Goal: Information Seeking & Learning: Learn about a topic

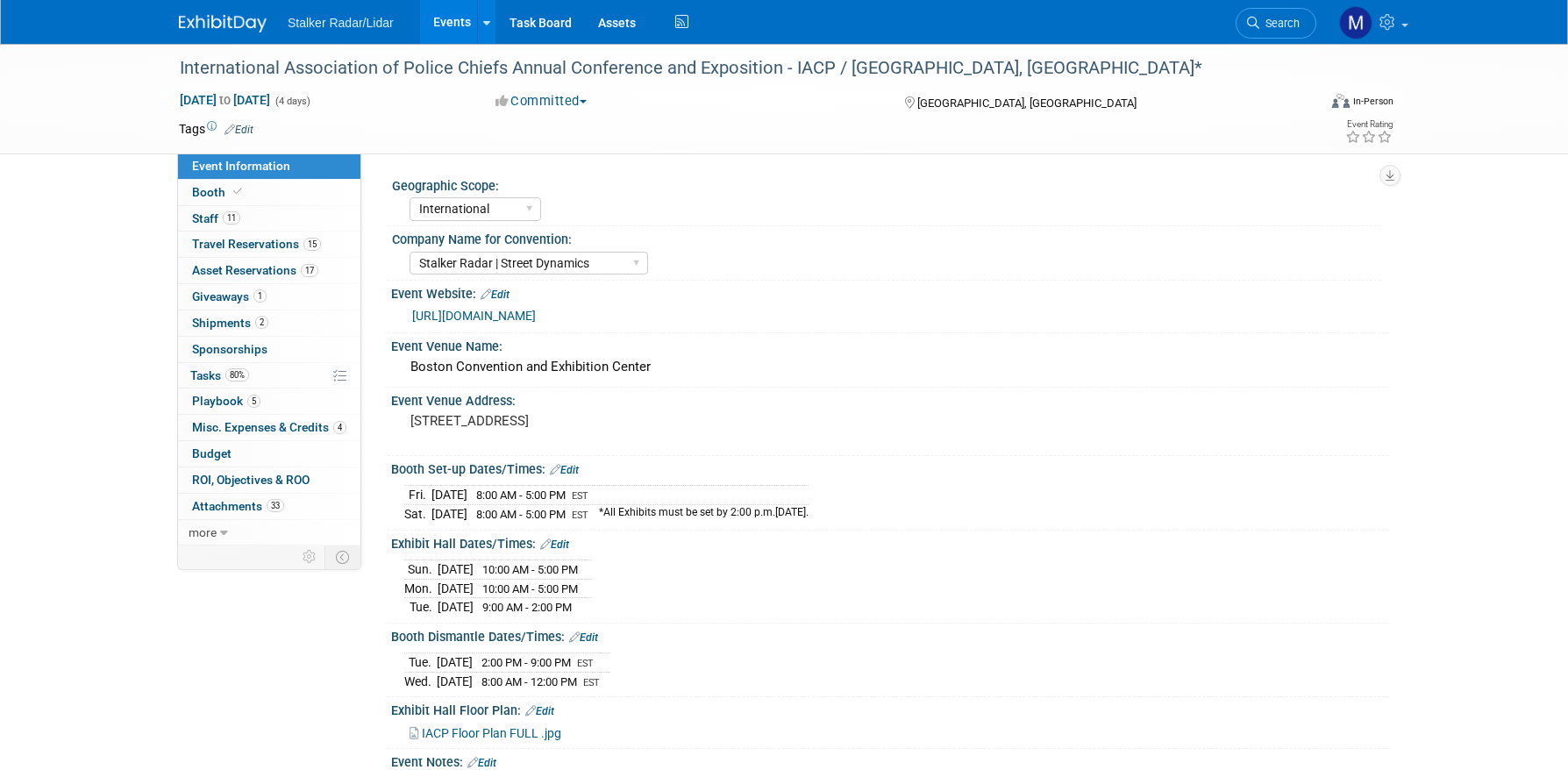
select select "International"
select select "Stalker Radar | Street Dynamics"
click at [454, 20] on link "Events" at bounding box center [452, 22] width 64 height 44
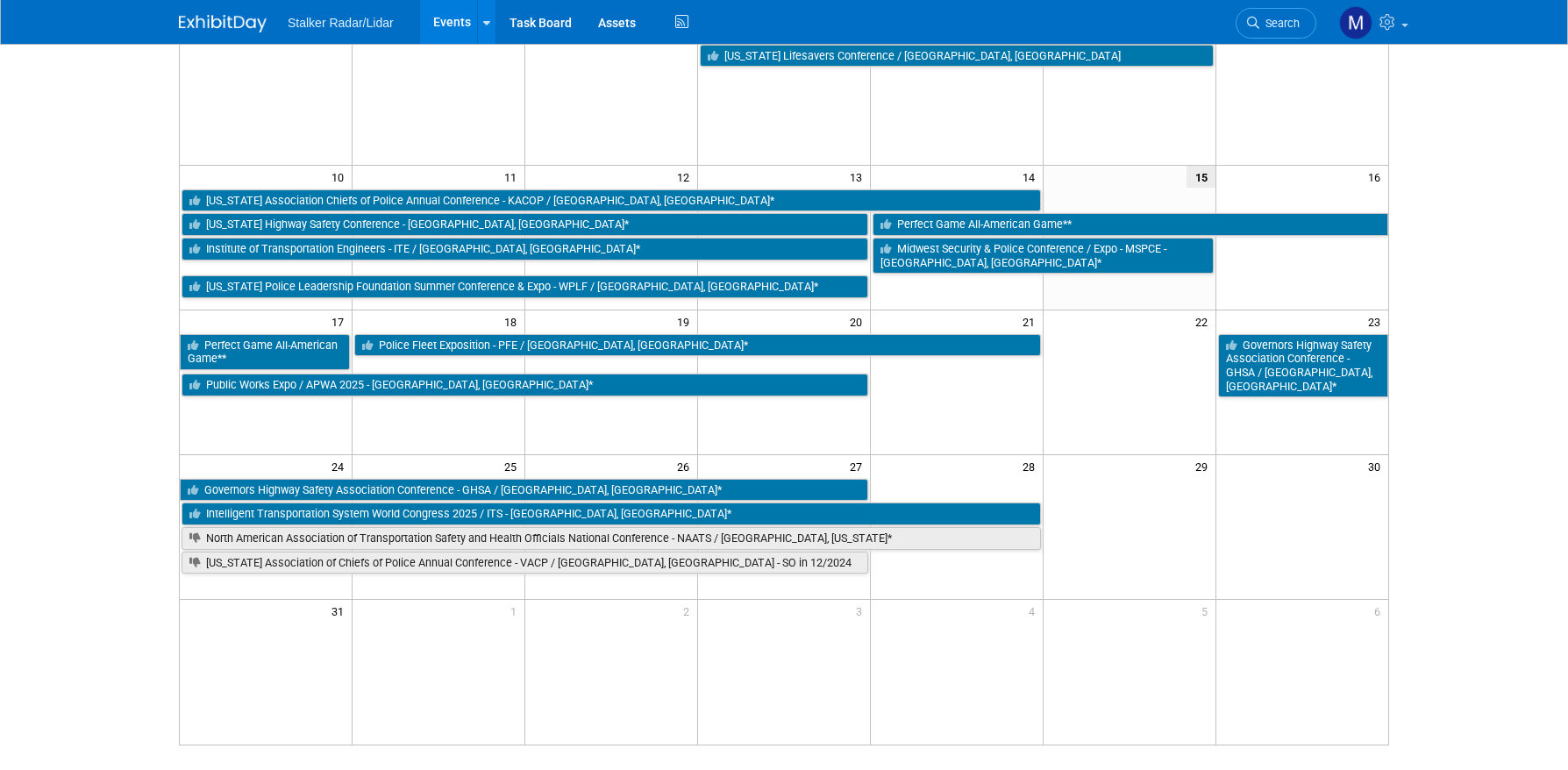
scroll to position [351, 0]
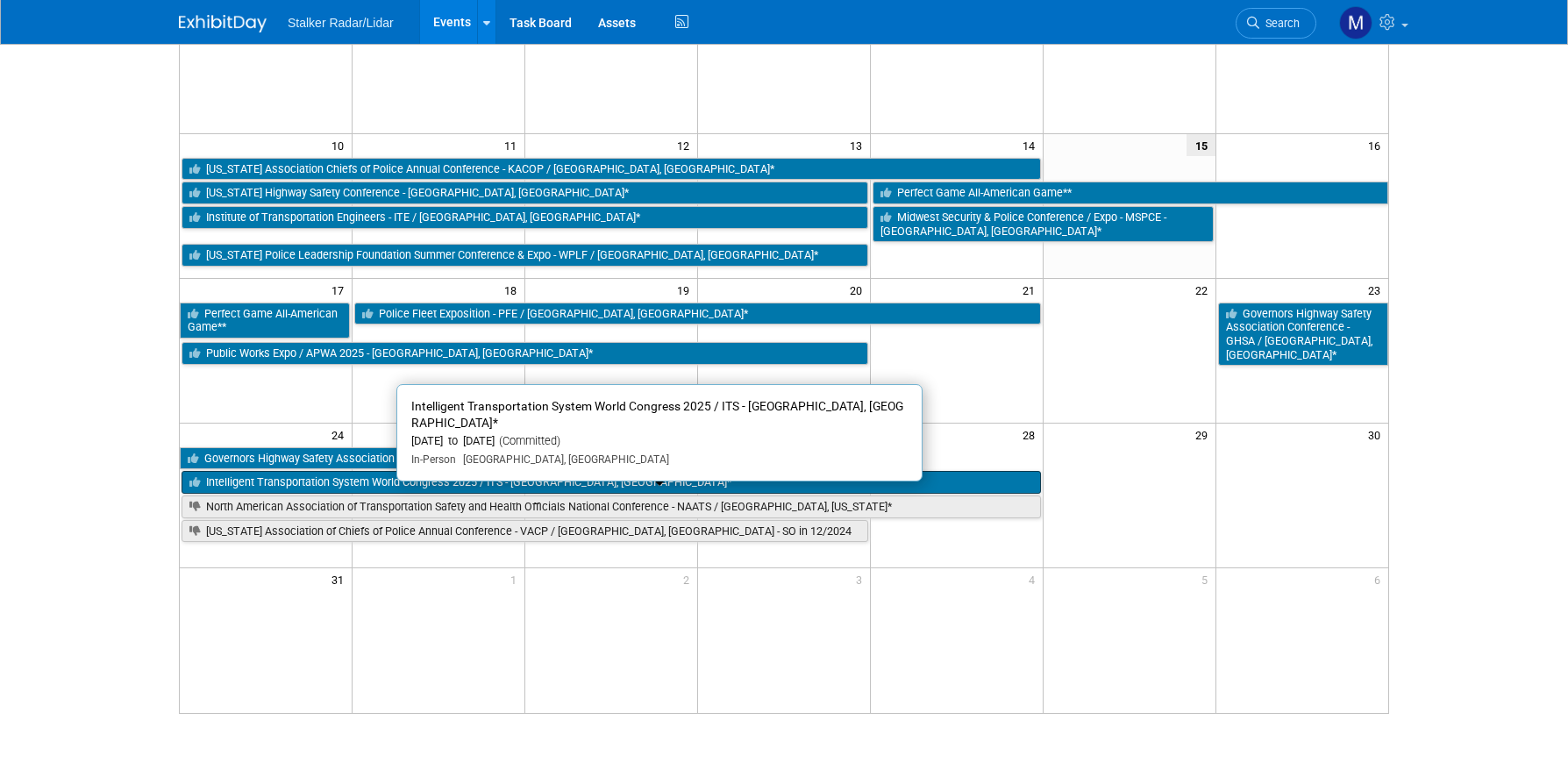
click at [524, 480] on link "Intelligent Transportation System World Congress 2025 / ITS - [GEOGRAPHIC_DATA]…" at bounding box center [612, 482] width 860 height 23
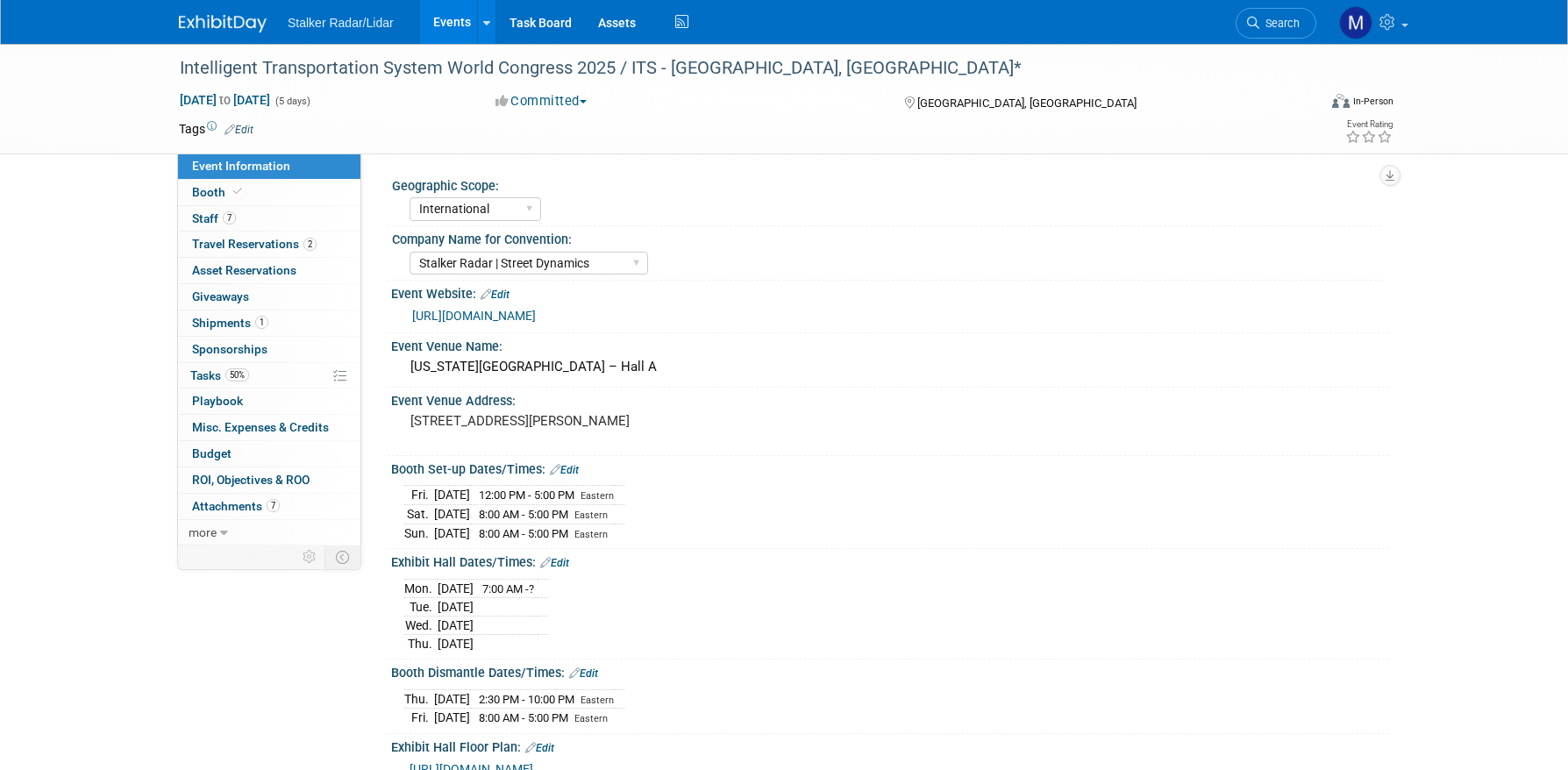
select select "International"
select select "Stalker Radar | Street Dynamics"
click at [218, 191] on span "Booth" at bounding box center [219, 192] width 53 height 14
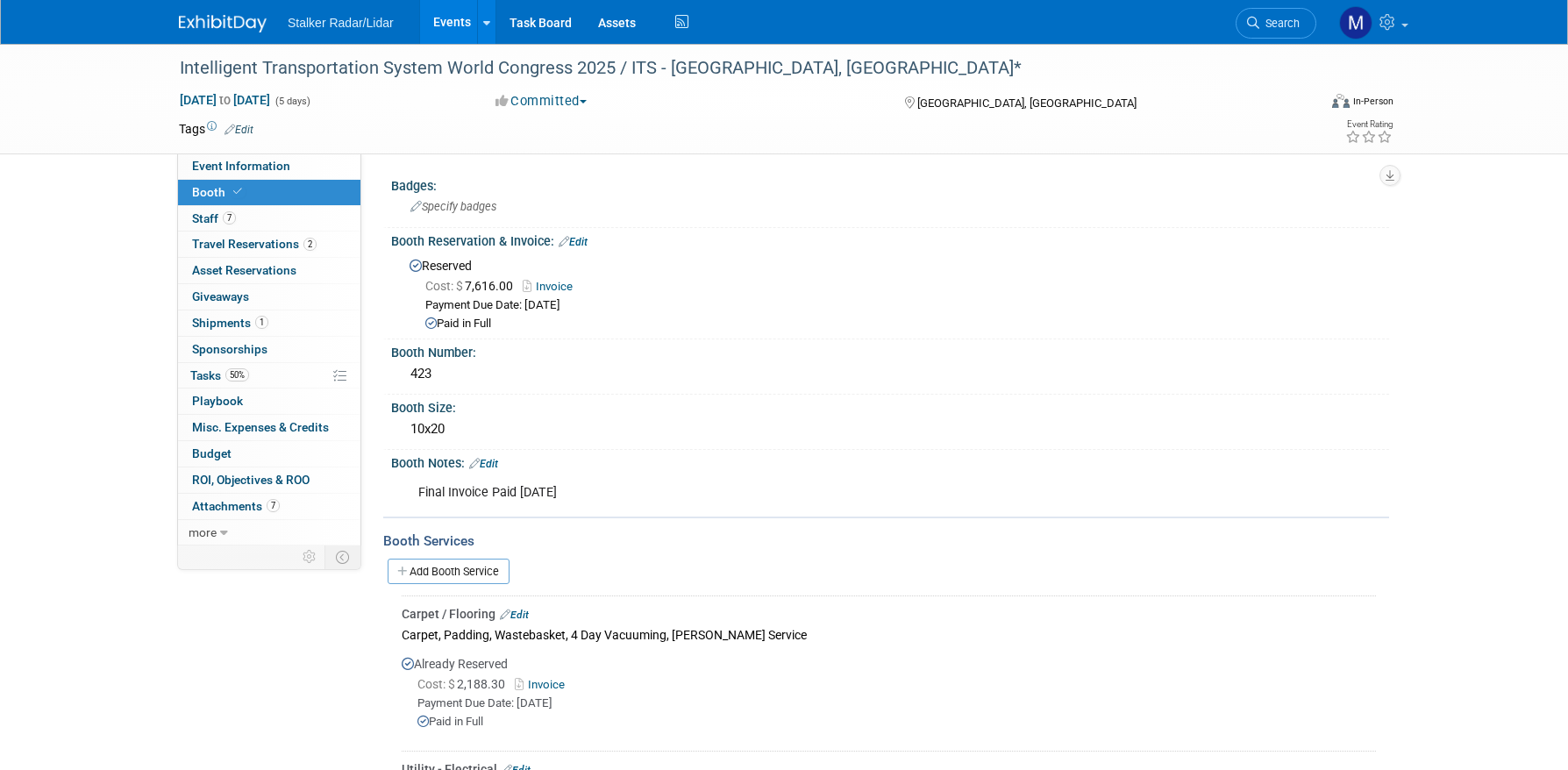
click at [455, 23] on link "Events" at bounding box center [452, 22] width 64 height 44
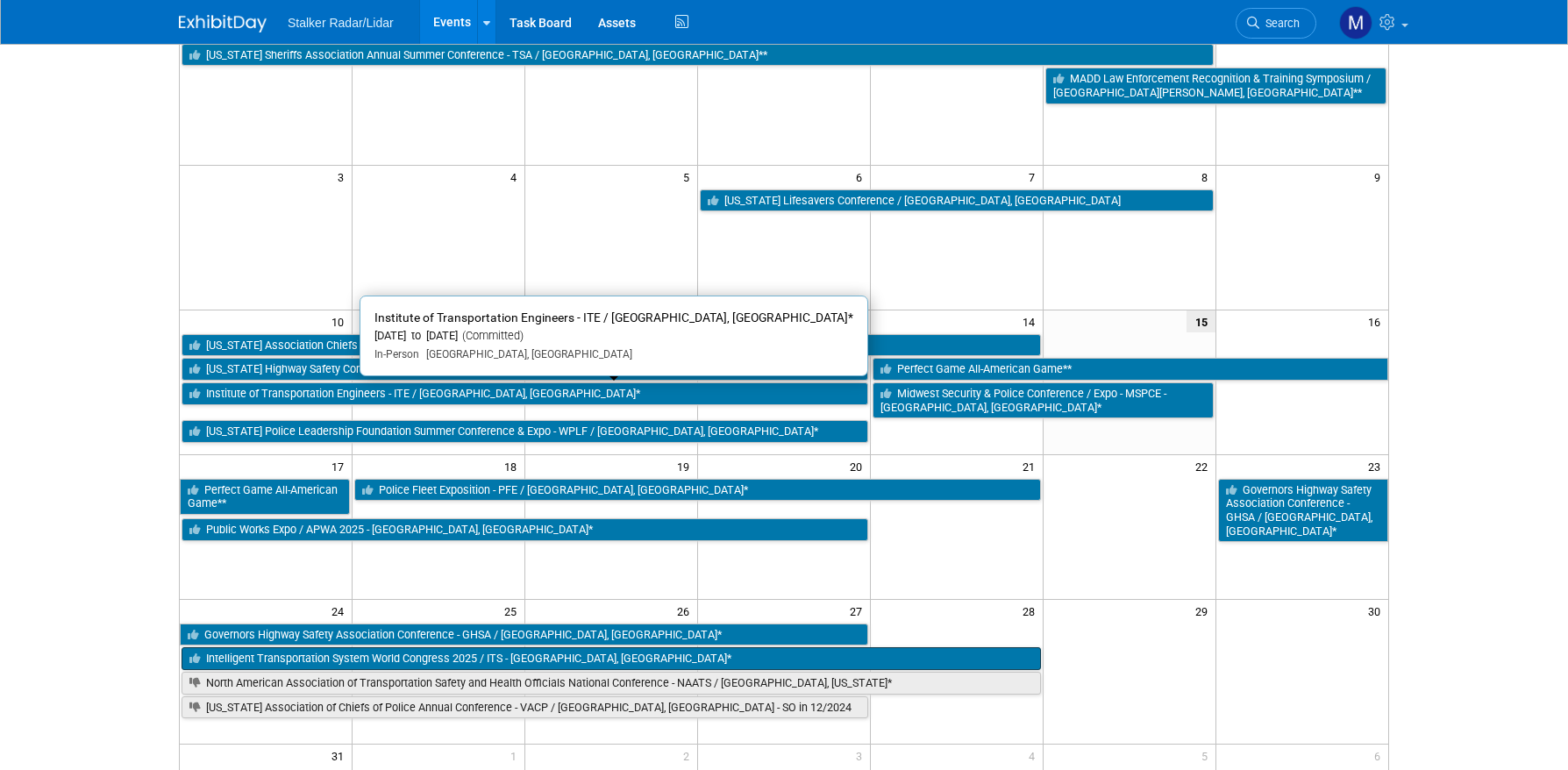
scroll to position [176, 0]
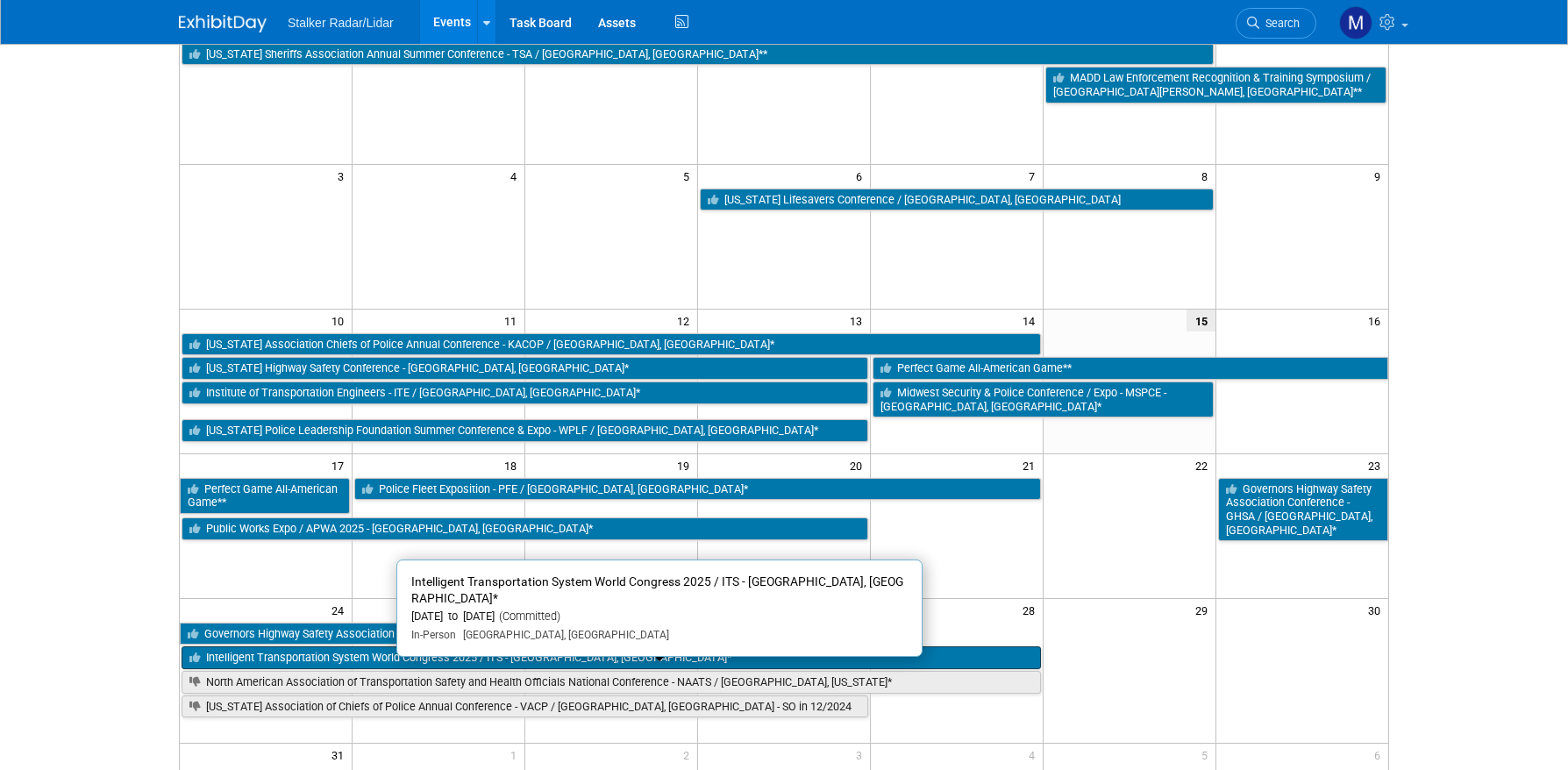
click at [382, 657] on link "Intelligent Transportation System World Congress 2025 / ITS - [GEOGRAPHIC_DATA]…" at bounding box center [612, 657] width 860 height 23
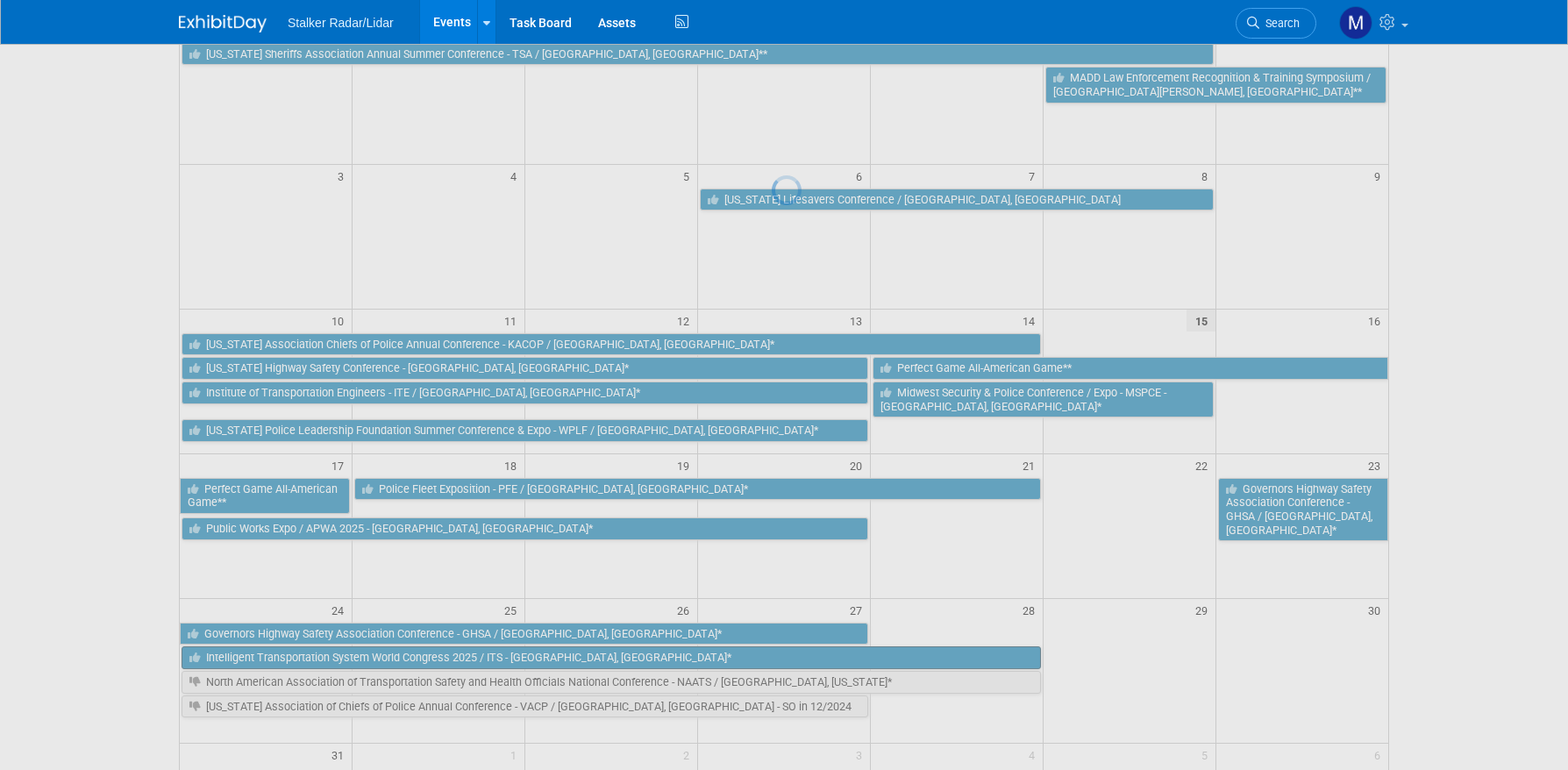
click at [772, 657] on div at bounding box center [784, 385] width 25 height 770
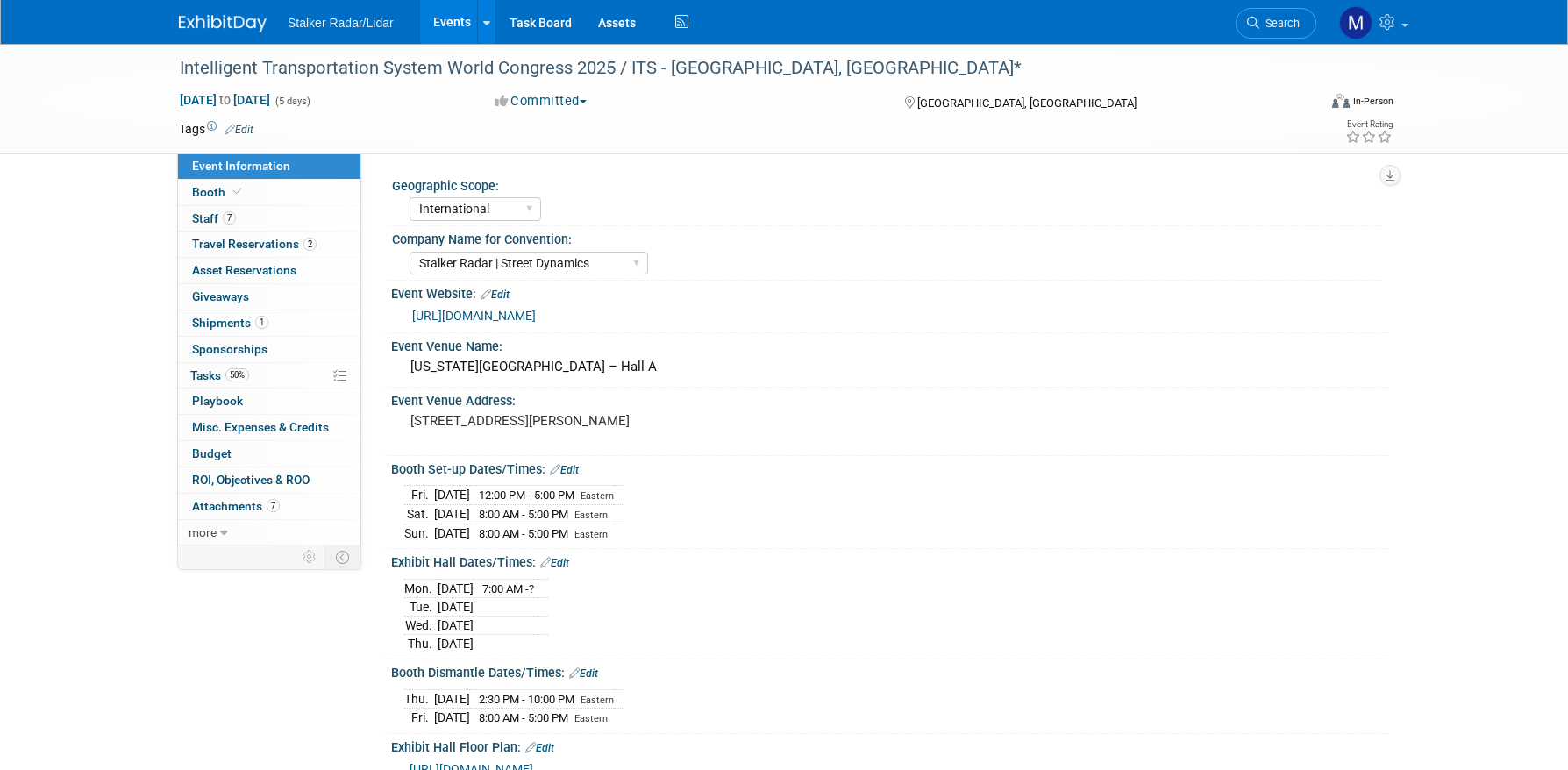
select select "International"
select select "Stalker Radar | Street Dynamics"
click at [216, 187] on span "Booth" at bounding box center [219, 192] width 53 height 14
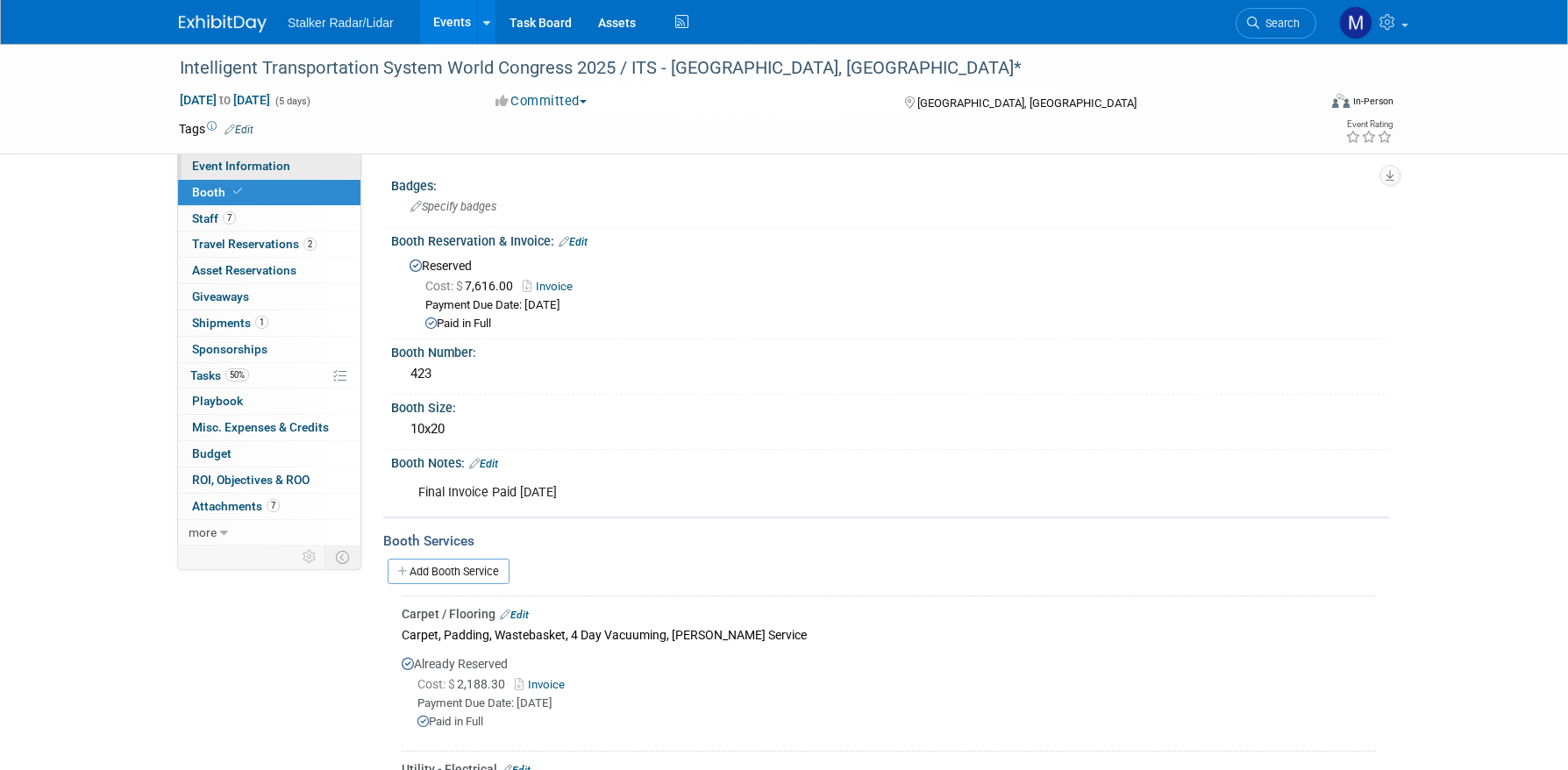
click at [263, 169] on span "Event Information" at bounding box center [242, 166] width 98 height 14
select select "International"
select select "Stalker Radar | Street Dynamics"
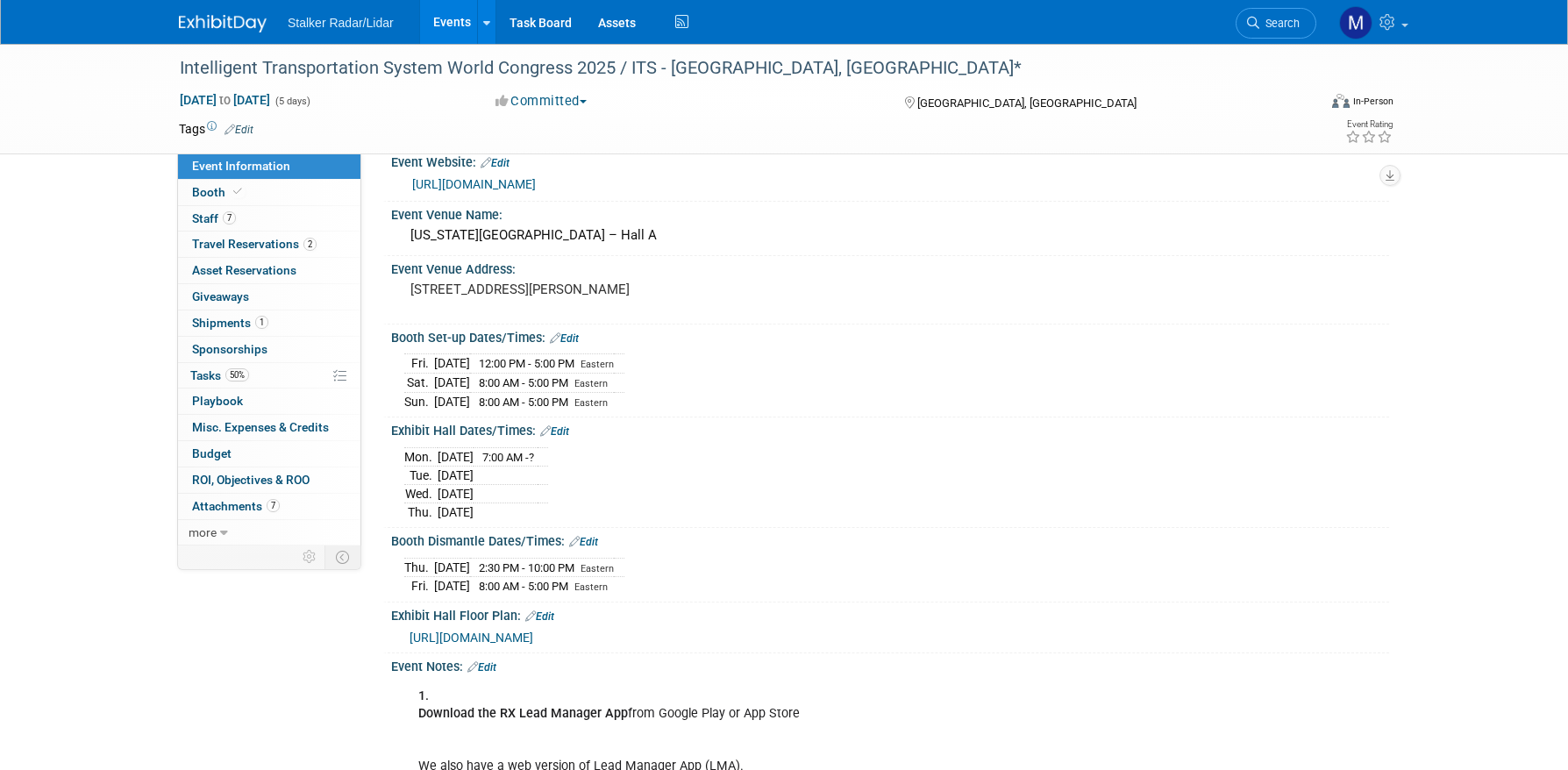
scroll to position [87, 0]
